Goal: Task Accomplishment & Management: Manage account settings

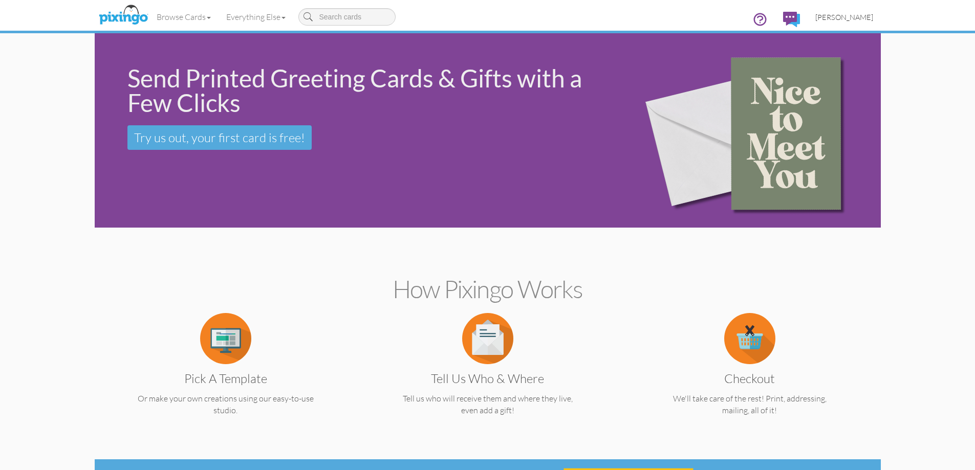
click at [852, 18] on span "[PERSON_NAME]" at bounding box center [844, 17] width 58 height 9
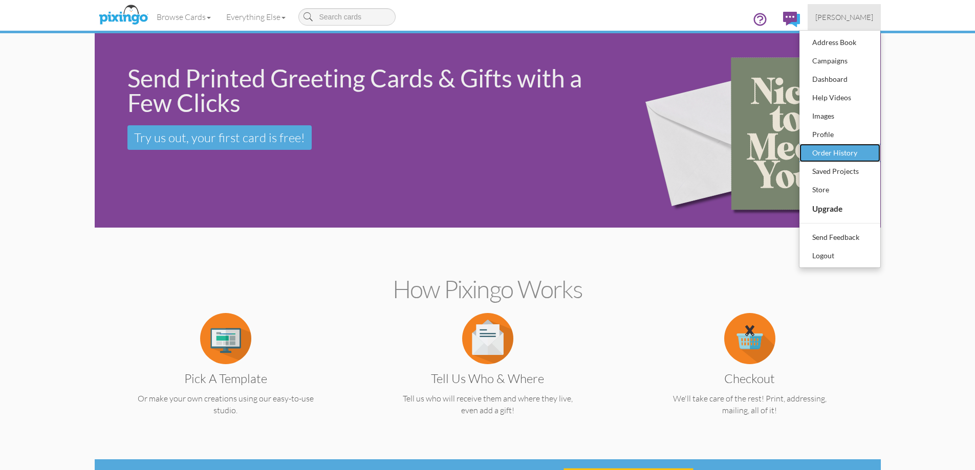
click at [830, 147] on div "Order History" at bounding box center [839, 152] width 60 height 15
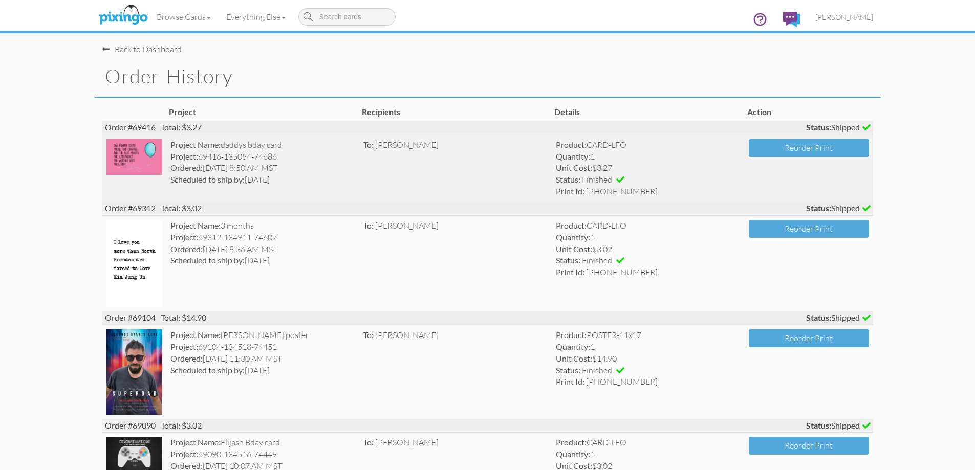
click at [119, 155] on img at bounding box center [134, 157] width 56 height 36
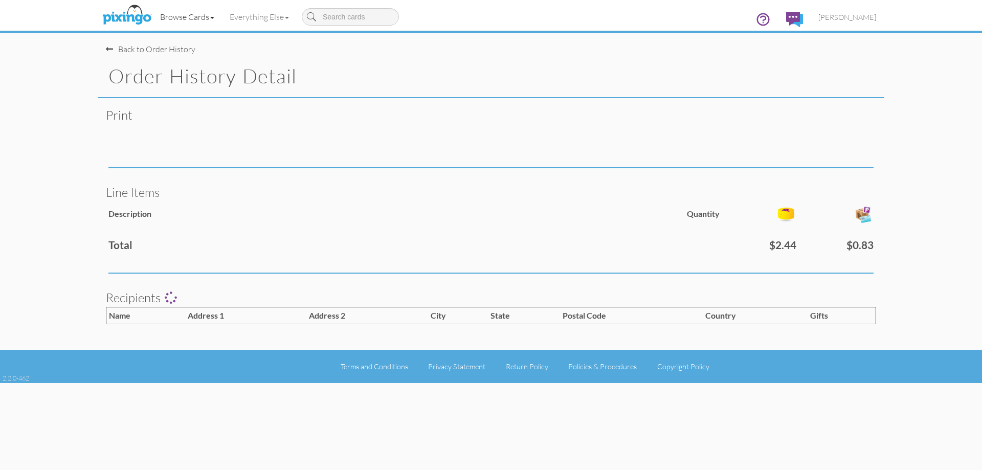
click at [200, 20] on link "Browse Cards" at bounding box center [187, 17] width 70 height 26
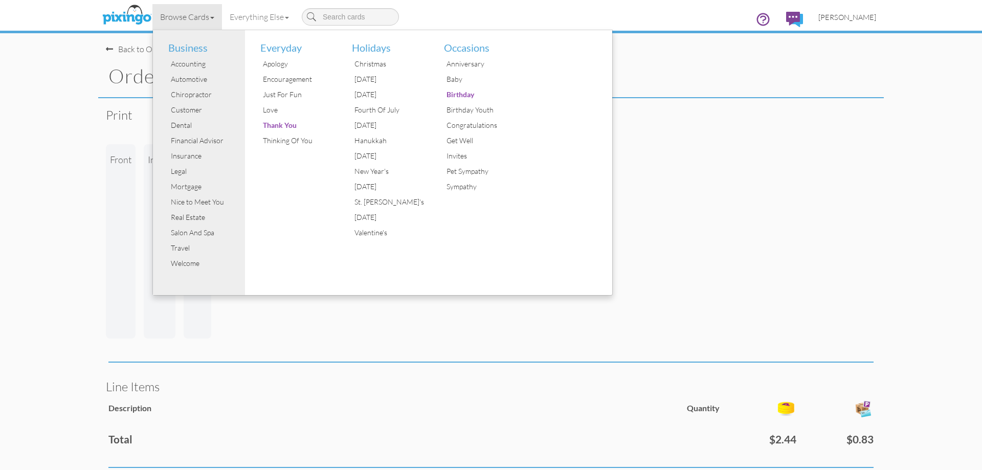
click at [848, 18] on span "[PERSON_NAME]" at bounding box center [848, 17] width 58 height 9
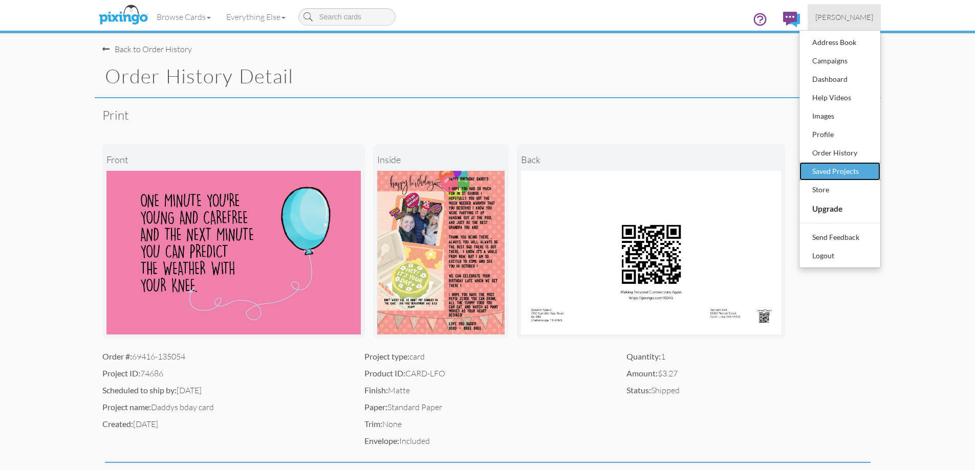
click at [852, 174] on div "Saved Projects" at bounding box center [839, 171] width 60 height 15
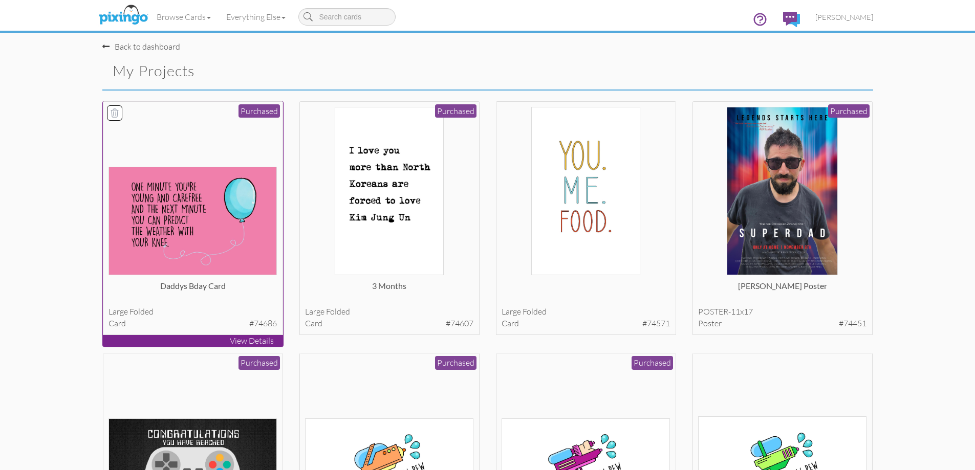
click at [249, 232] on img at bounding box center [192, 221] width 168 height 108
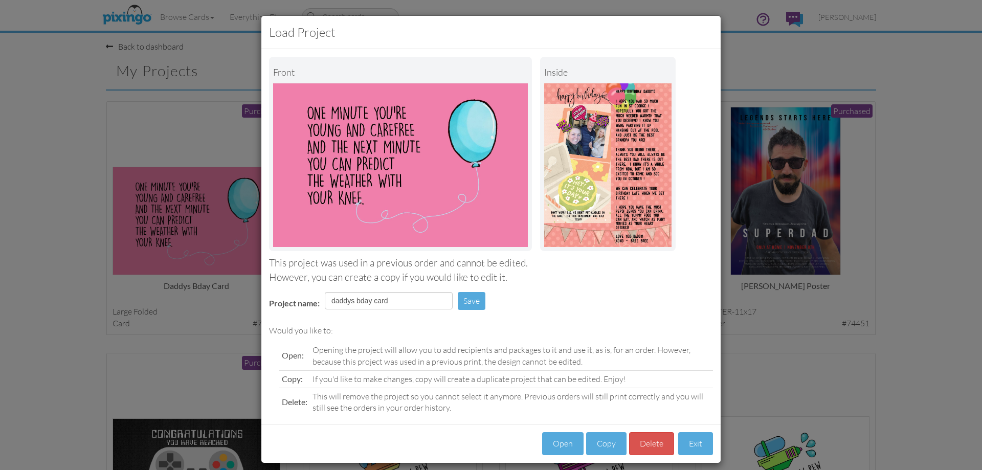
click at [813, 367] on div "Load Project Front inside This project was used in a previous order and cannot …" at bounding box center [491, 235] width 982 height 470
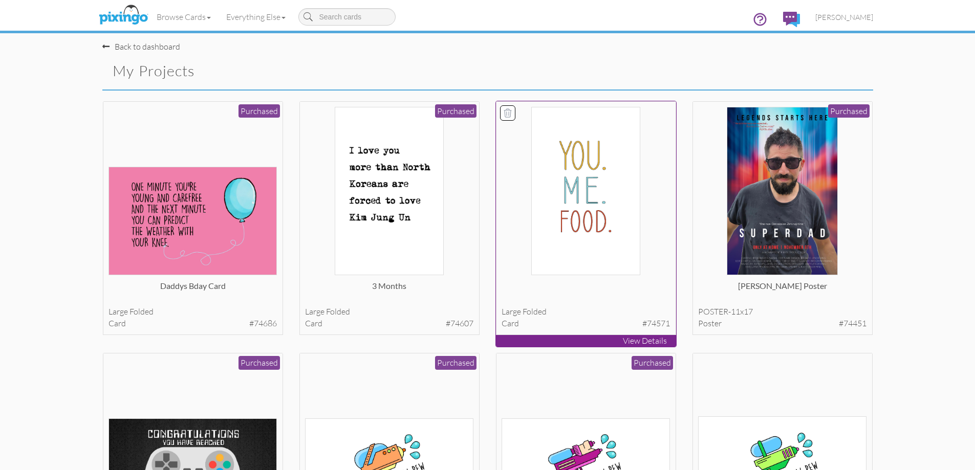
click at [624, 237] on img at bounding box center [585, 191] width 108 height 168
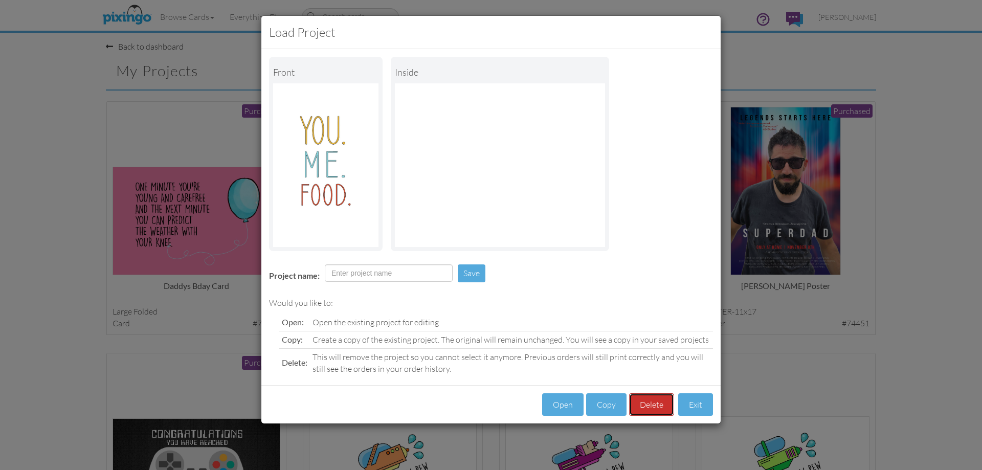
click at [654, 400] on button "Delete" at bounding box center [651, 404] width 45 height 23
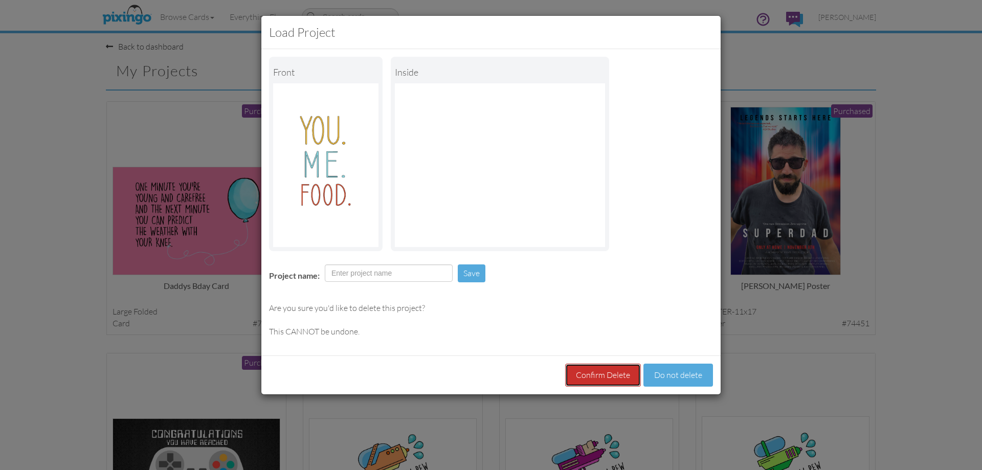
click at [625, 372] on button "Confirm Delete" at bounding box center [603, 375] width 76 height 23
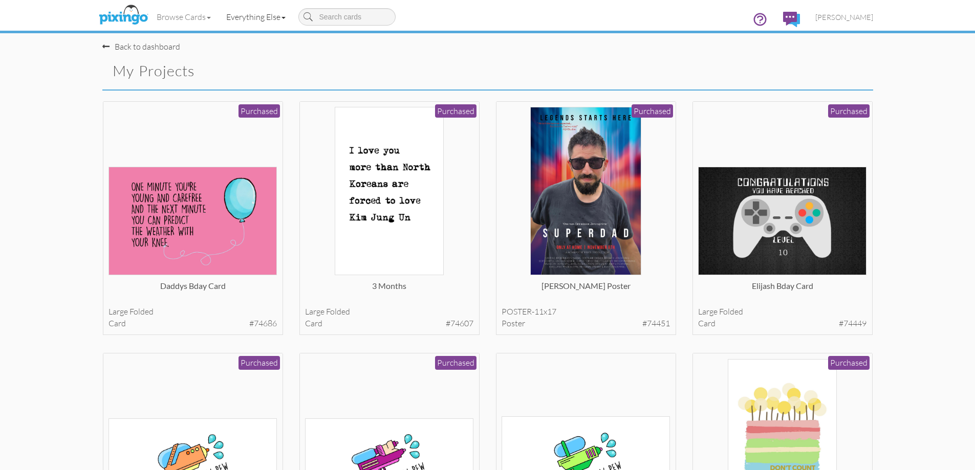
click at [284, 17] on span at bounding box center [283, 18] width 4 height 2
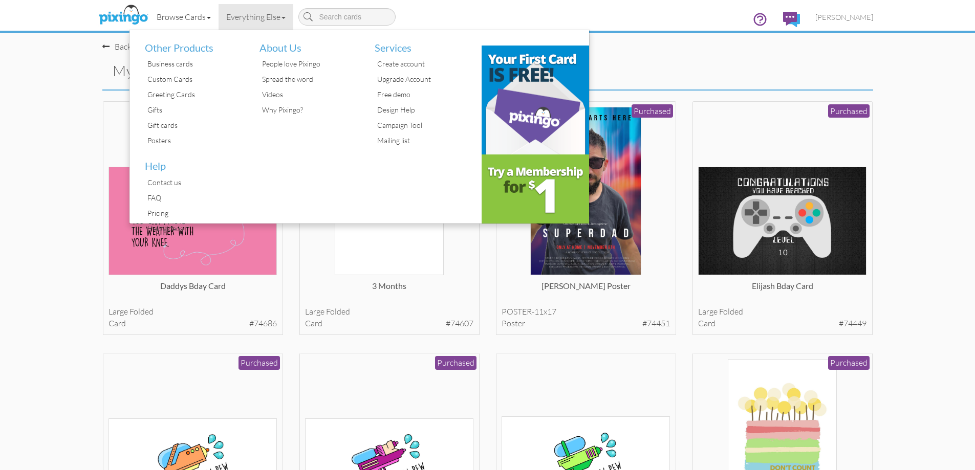
click at [193, 18] on link "Browse Cards" at bounding box center [184, 17] width 70 height 26
